Goal: Information Seeking & Learning: Learn about a topic

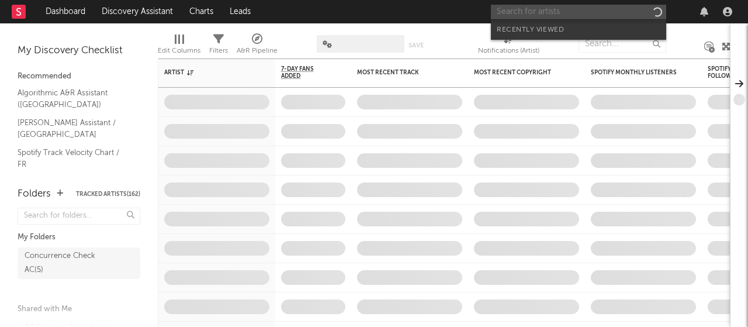
click at [584, 12] on input "text" at bounding box center [578, 12] width 175 height 15
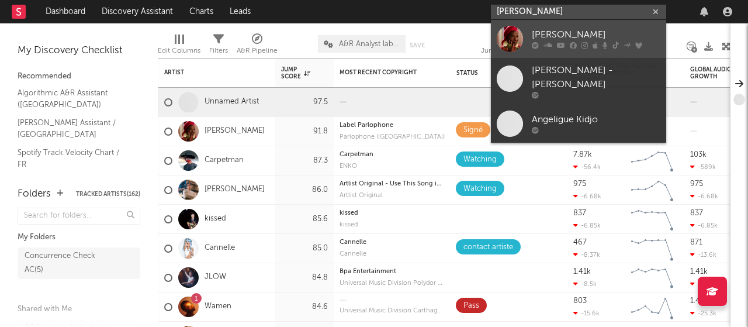
type input "[PERSON_NAME]"
click at [575, 42] on icon at bounding box center [573, 45] width 7 height 7
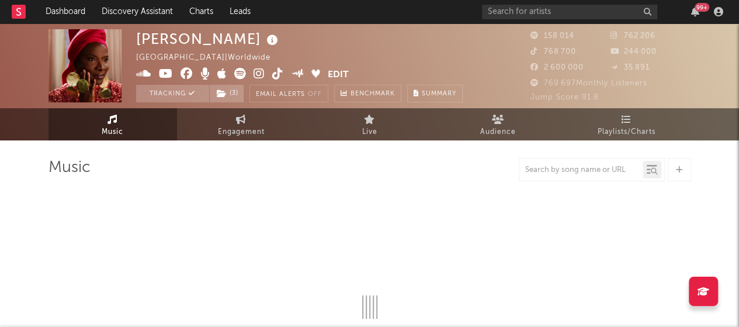
select select "6m"
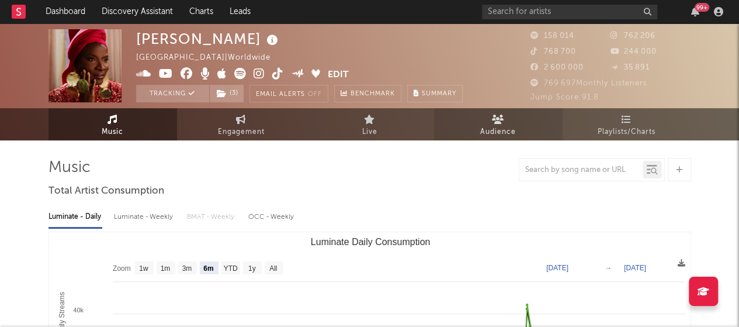
click at [494, 131] on span "Audience" at bounding box center [498, 132] width 36 height 14
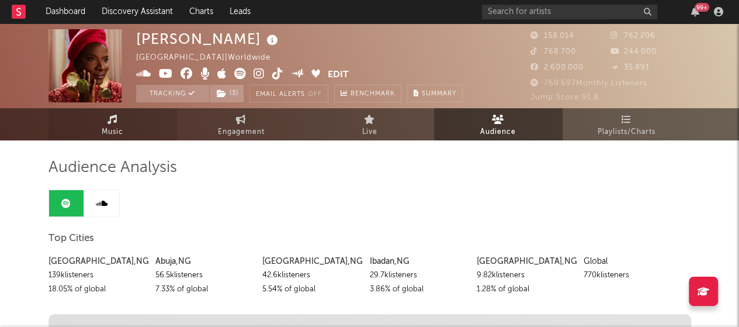
click at [96, 129] on link "Music" at bounding box center [112, 124] width 129 height 32
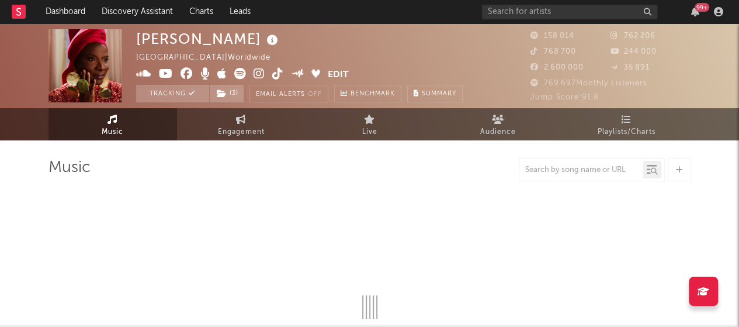
select select "6m"
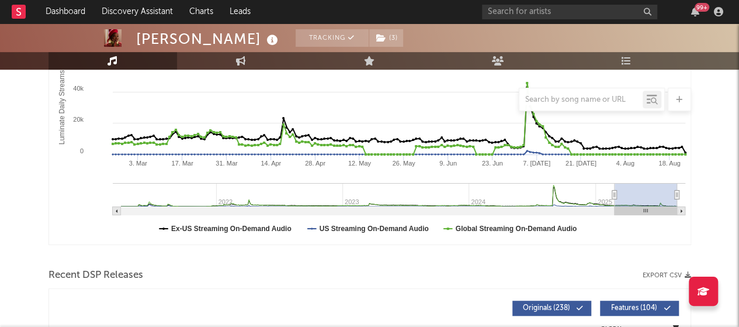
scroll to position [234, 0]
